Goal: Task Accomplishment & Management: Manage account settings

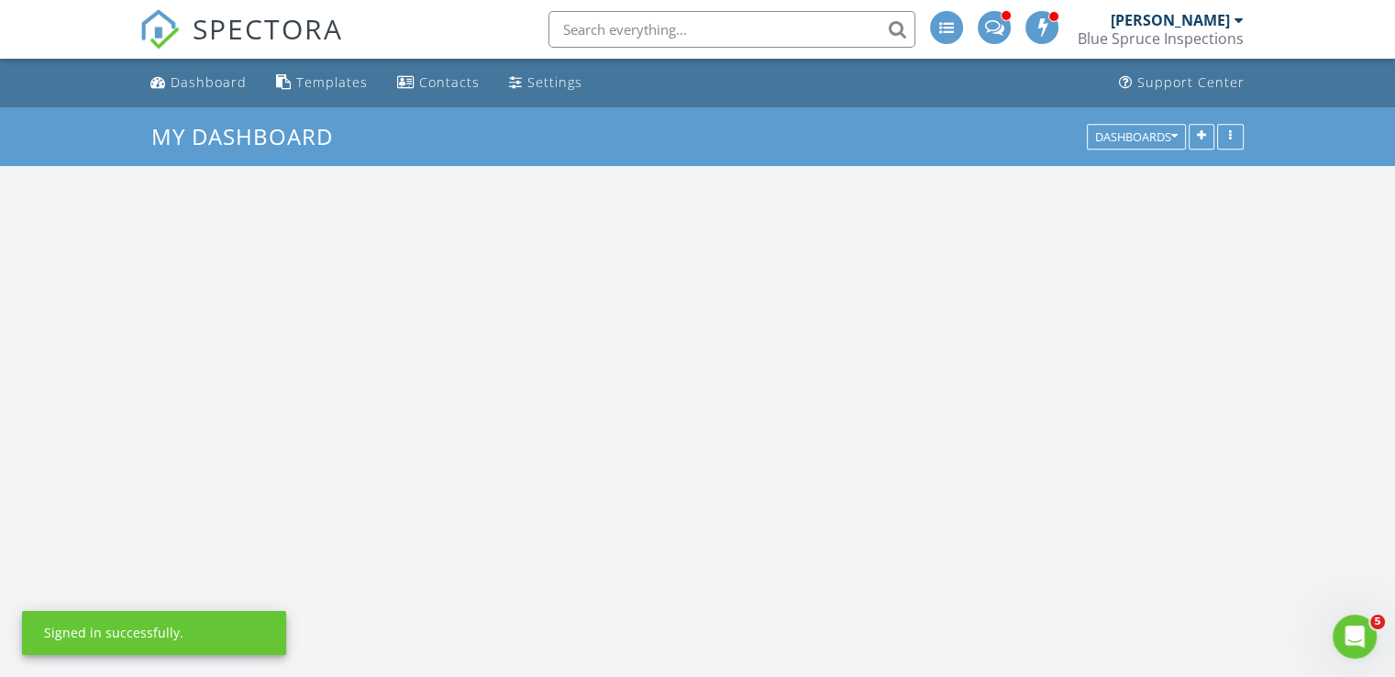
scroll to position [1698, 1423]
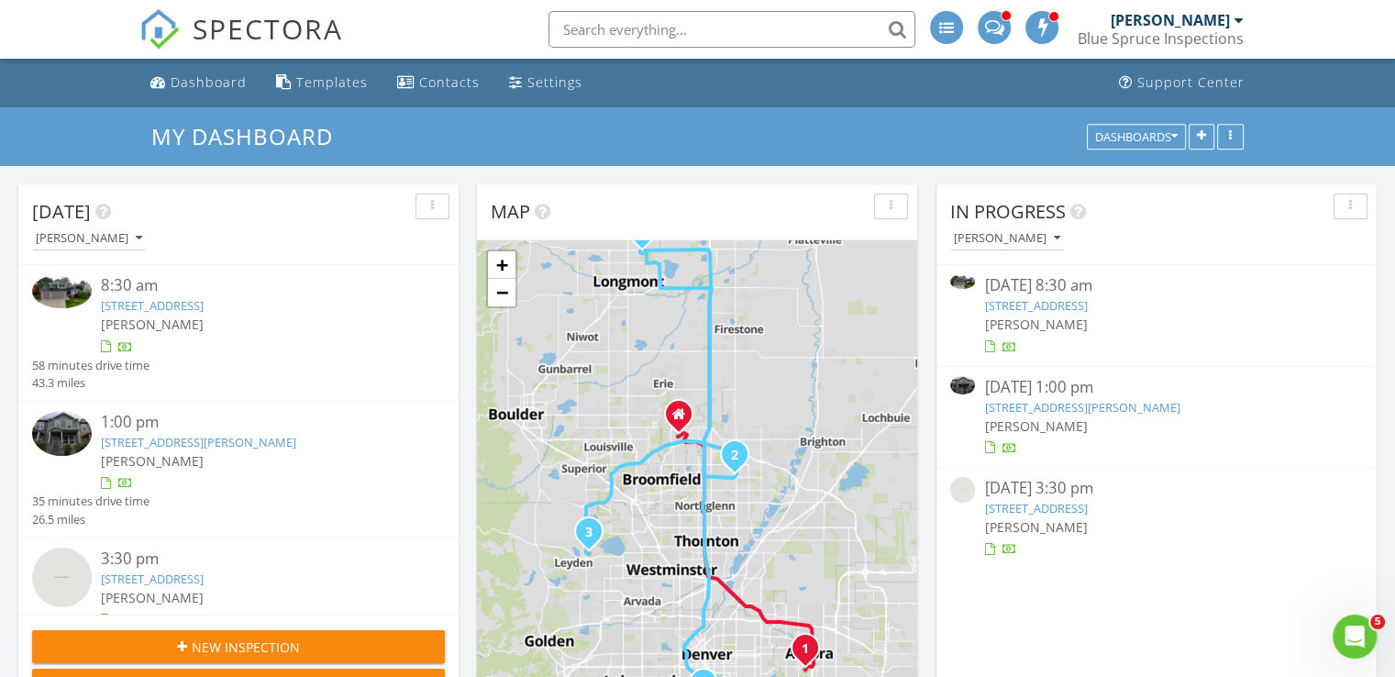
click at [204, 302] on link "2314 Flagstaff Dr, Longmont, CO 80504" at bounding box center [152, 305] width 103 height 17
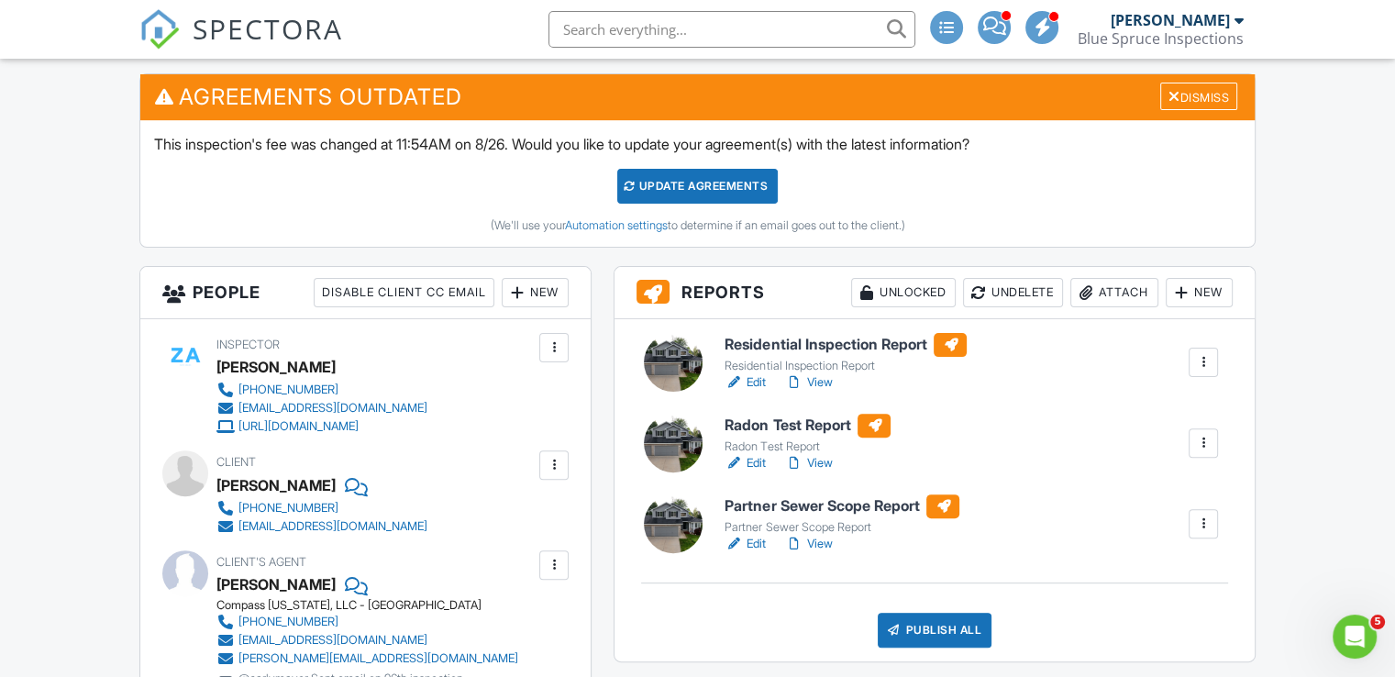
scroll to position [470, 0]
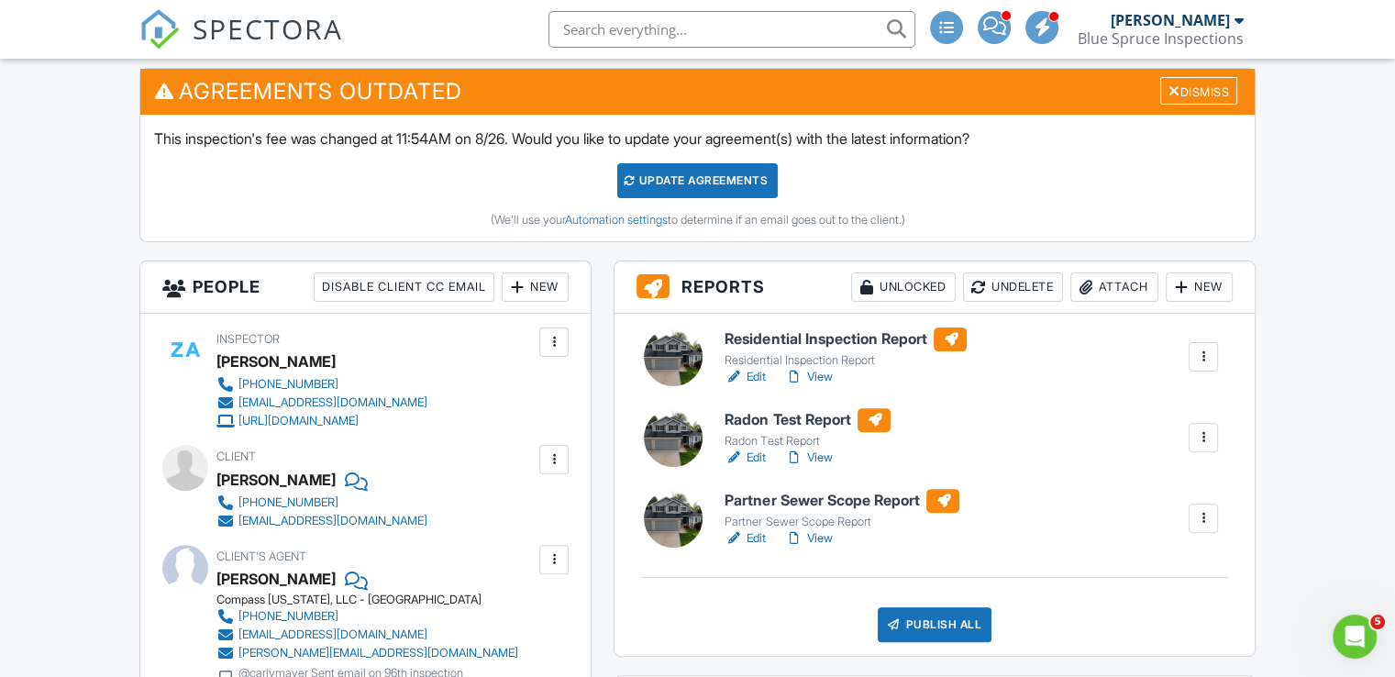
click at [807, 534] on link "View" at bounding box center [808, 538] width 48 height 18
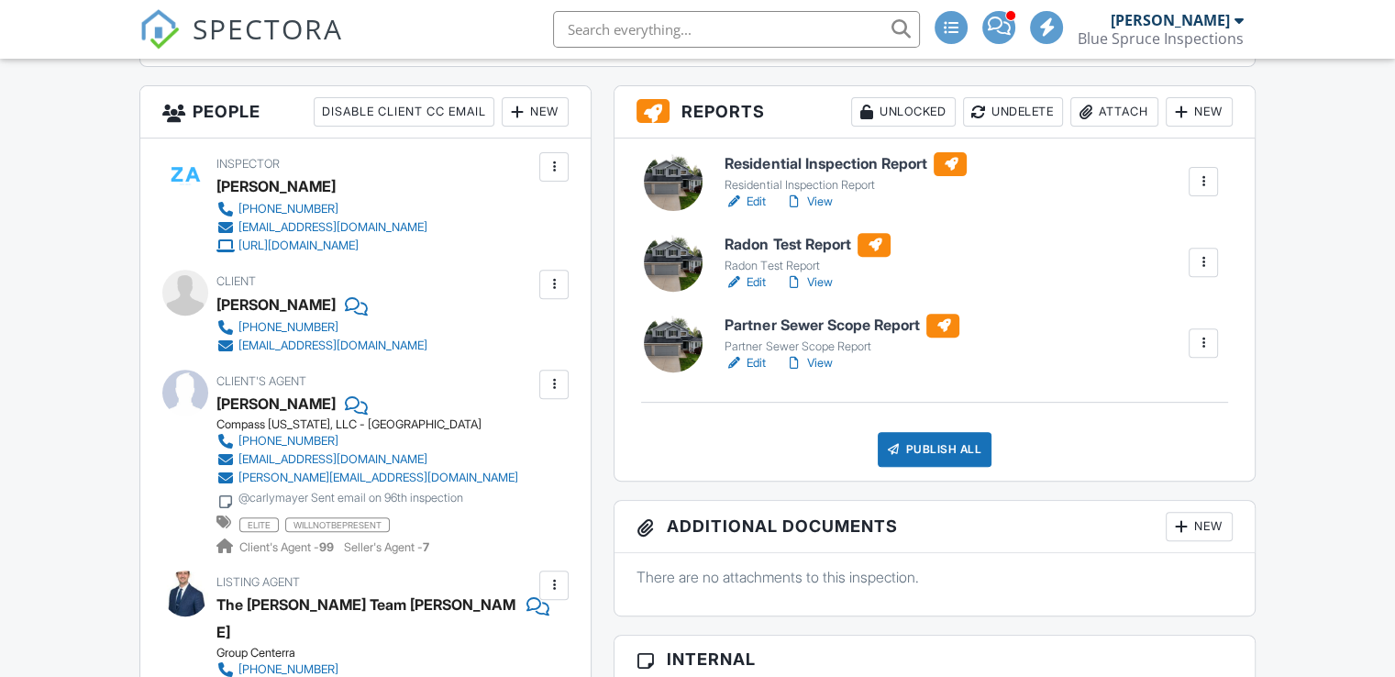
click at [953, 441] on div "Publish All" at bounding box center [935, 449] width 115 height 35
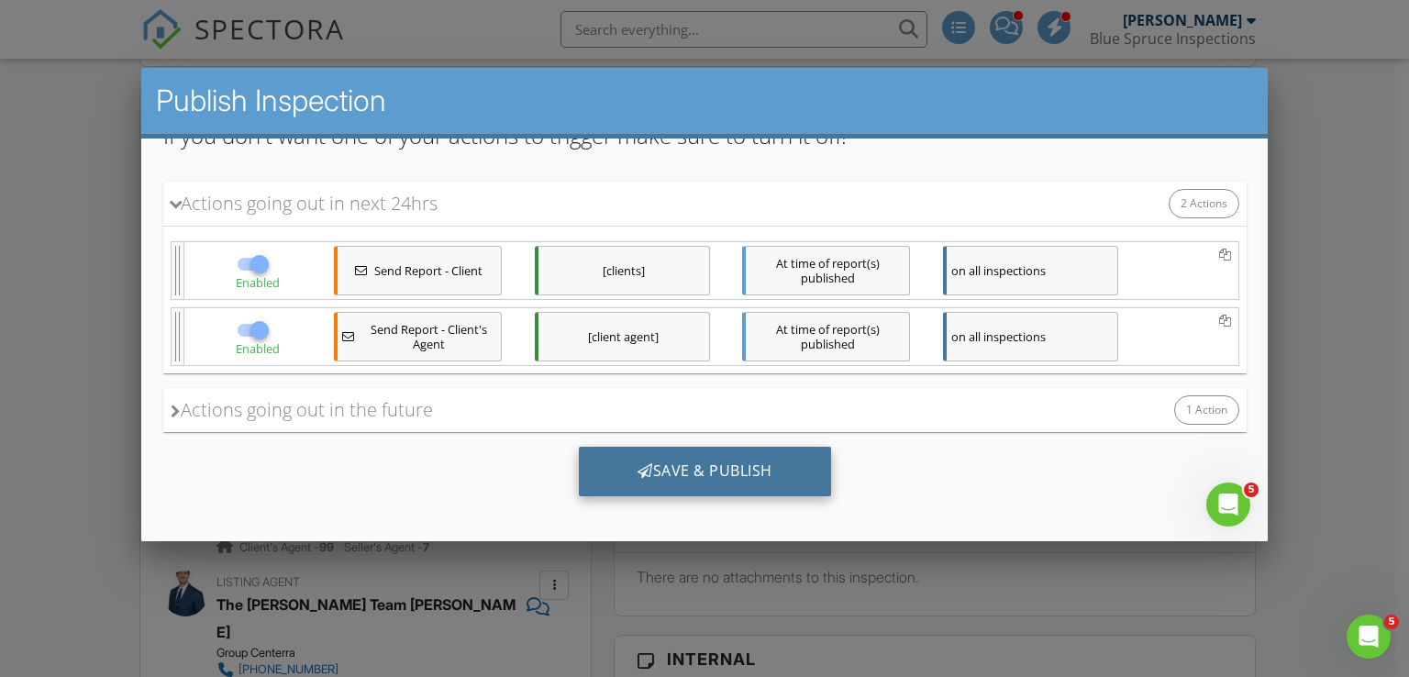
click at [659, 464] on div "Save & Publish" at bounding box center [704, 471] width 252 height 50
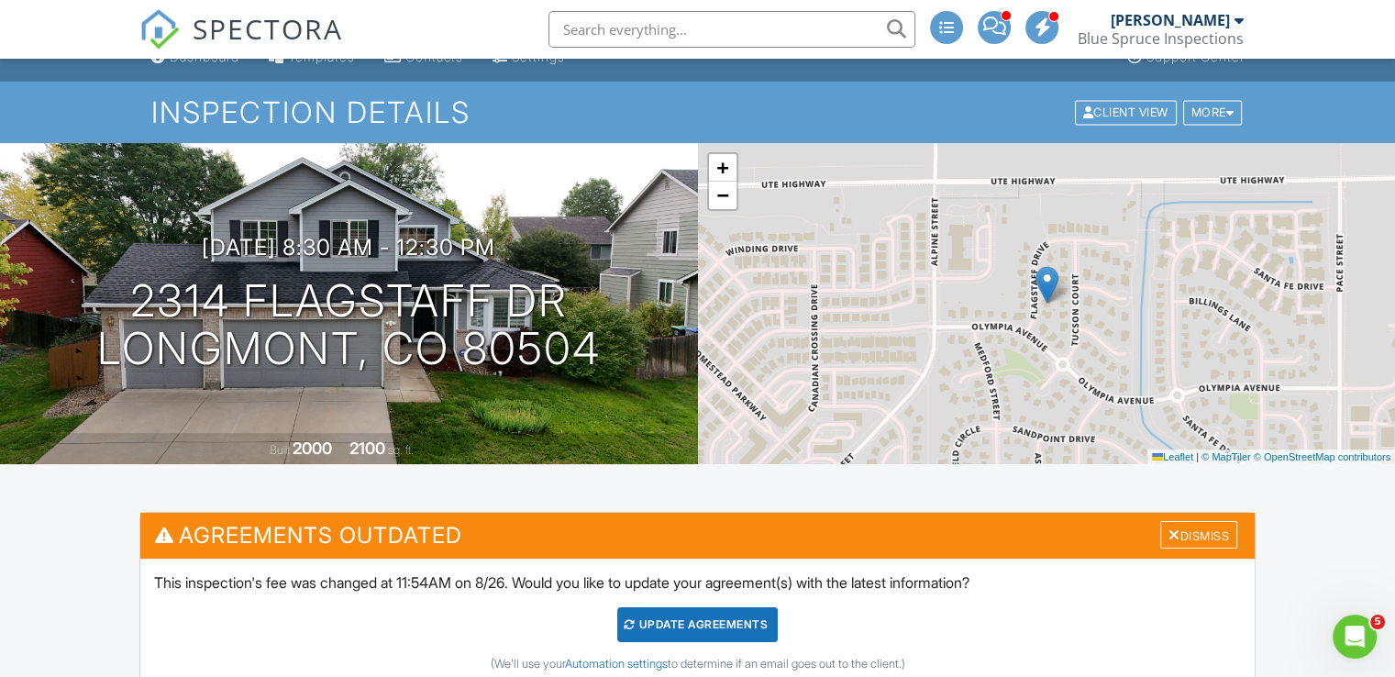
scroll to position [22, 0]
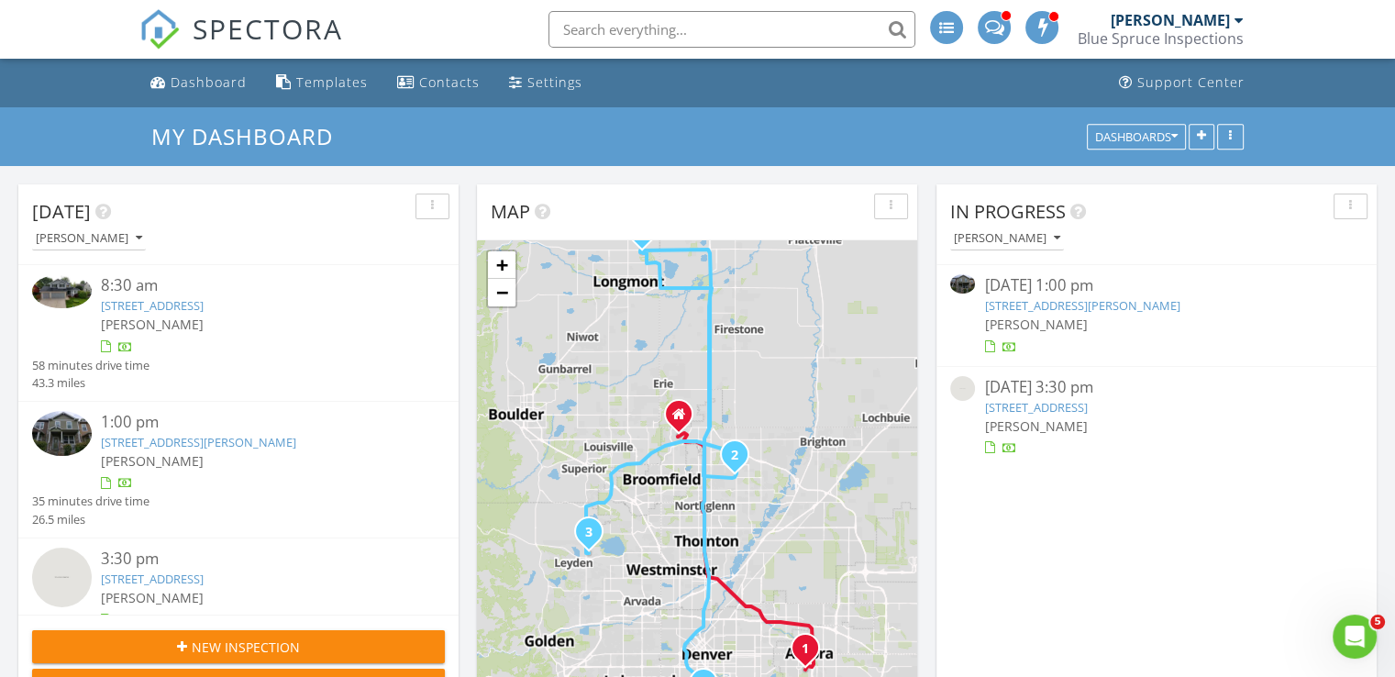
click at [204, 312] on link "2314 Flagstaff Dr, Longmont, CO 80504" at bounding box center [152, 305] width 103 height 17
click at [235, 439] on link "13638 Garfield St C, Thornton, CO 80602" at bounding box center [198, 442] width 195 height 17
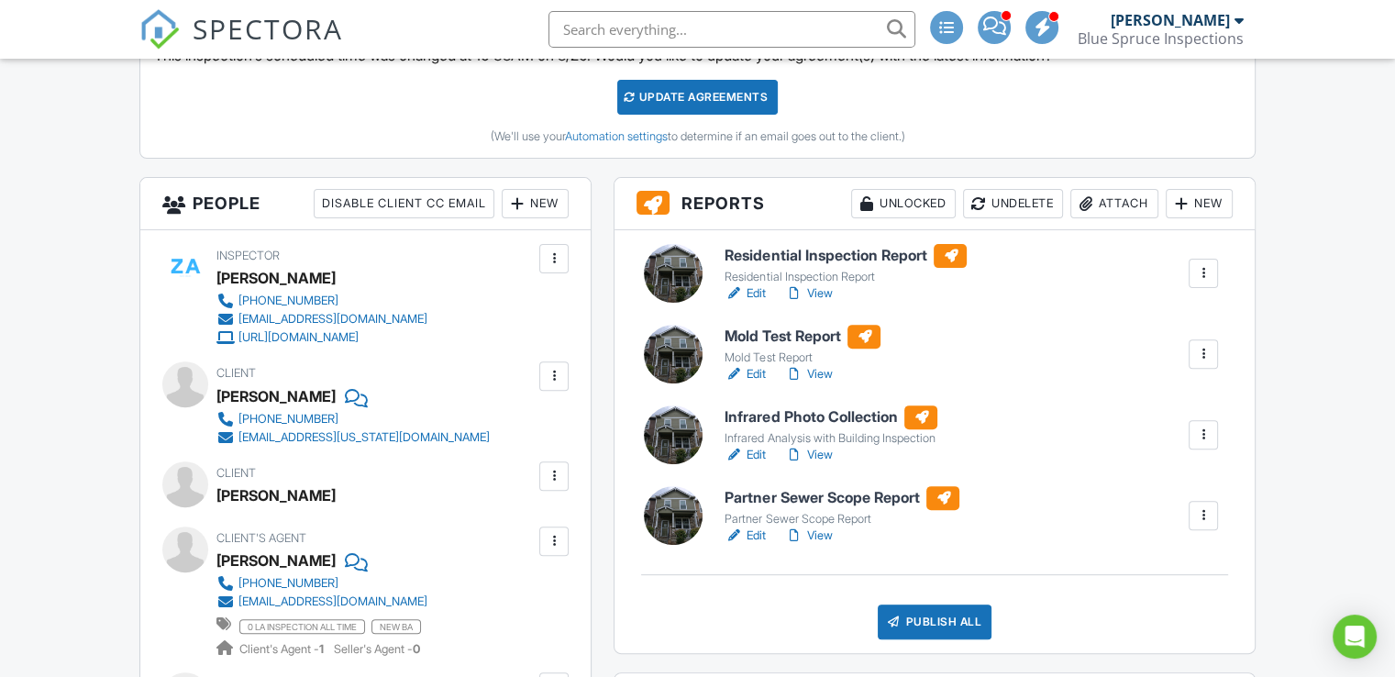
click at [818, 457] on link "View" at bounding box center [808, 455] width 48 height 18
click at [813, 540] on link "View" at bounding box center [808, 535] width 48 height 18
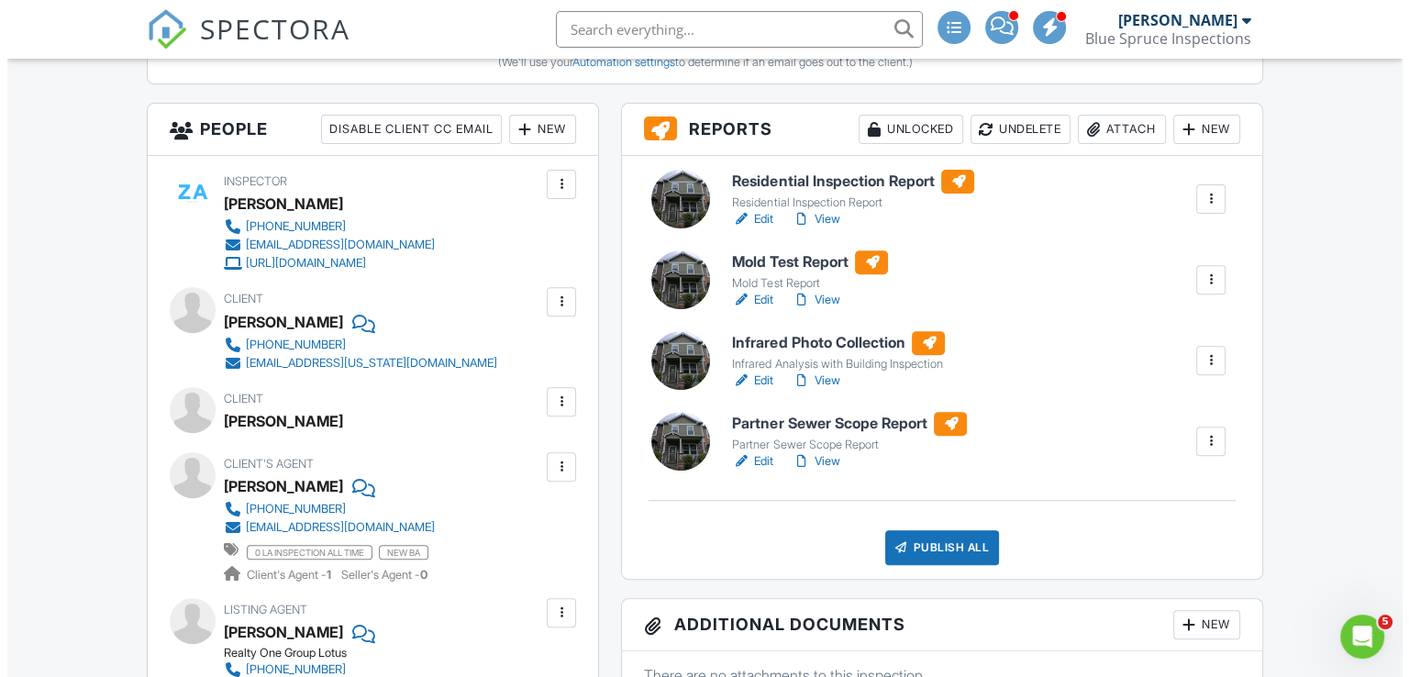
scroll to position [630, 0]
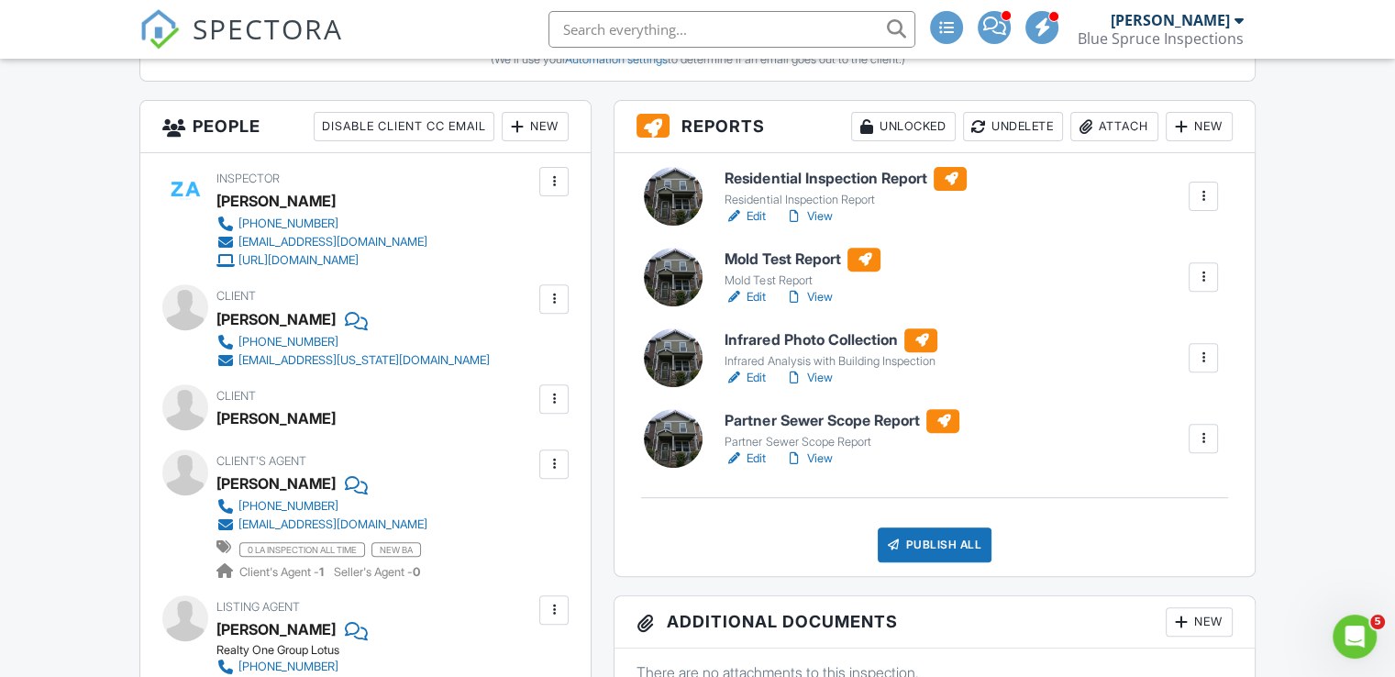
click at [902, 533] on div "Publish All" at bounding box center [935, 544] width 115 height 35
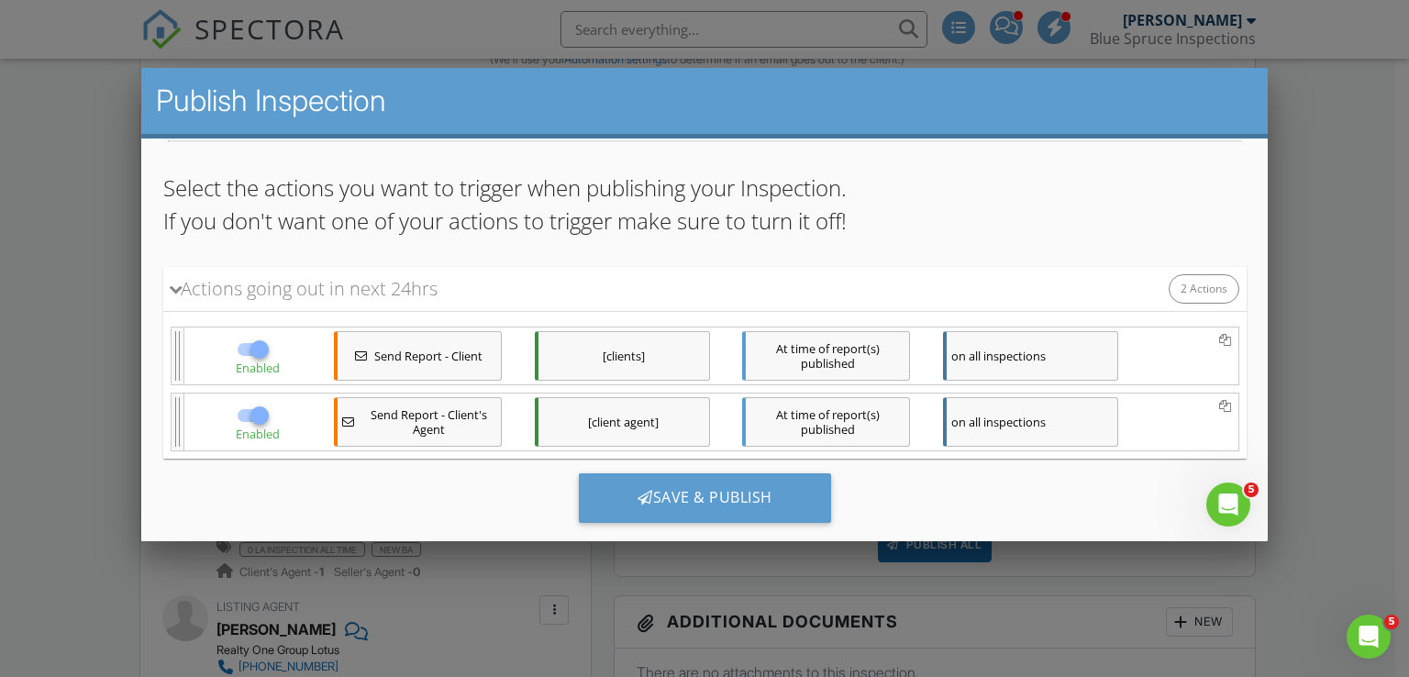
scroll to position [242, 0]
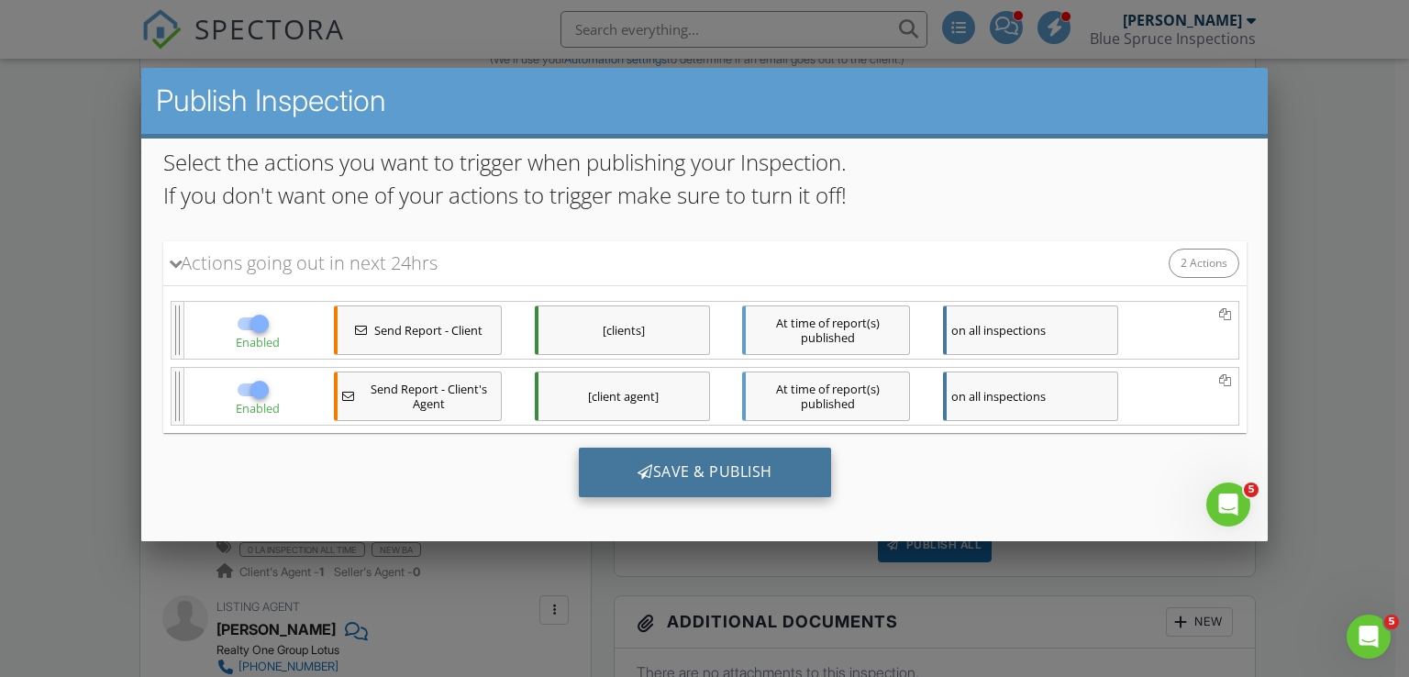
click at [650, 466] on div "Save & Publish" at bounding box center [704, 472] width 252 height 50
